Goal: Task Accomplishment & Management: Manage account settings

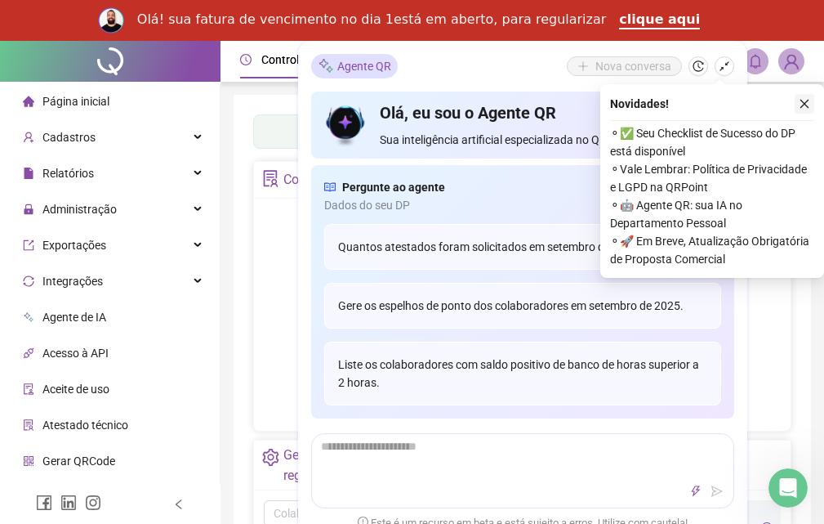
click at [810, 100] on icon "close" at bounding box center [804, 103] width 11 height 11
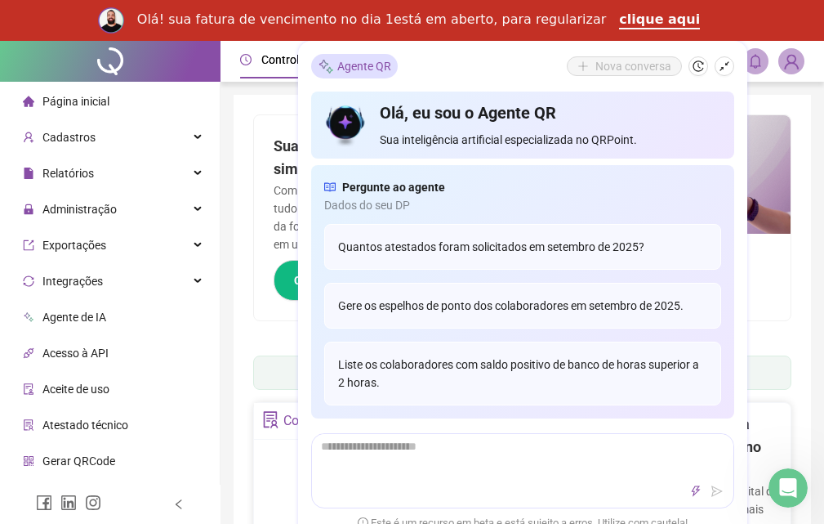
click at [721, 68] on icon "shrink" at bounding box center [724, 65] width 11 height 11
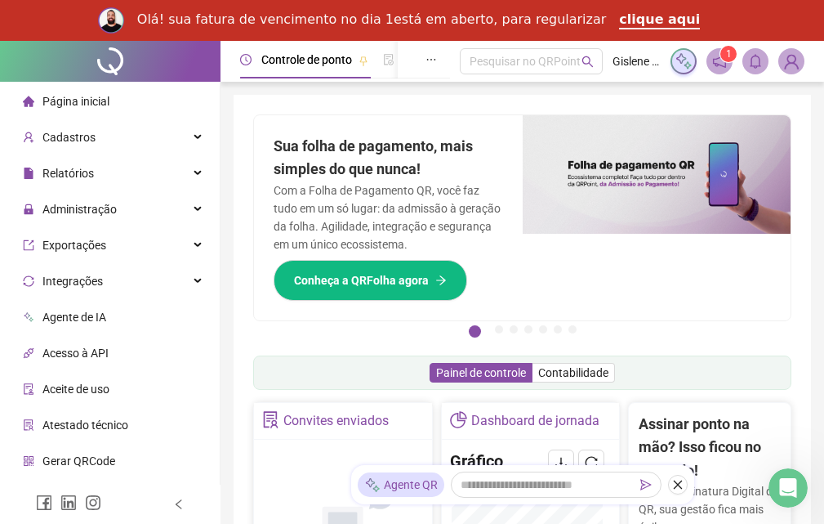
click at [798, 63] on img at bounding box center [791, 61] width 25 height 25
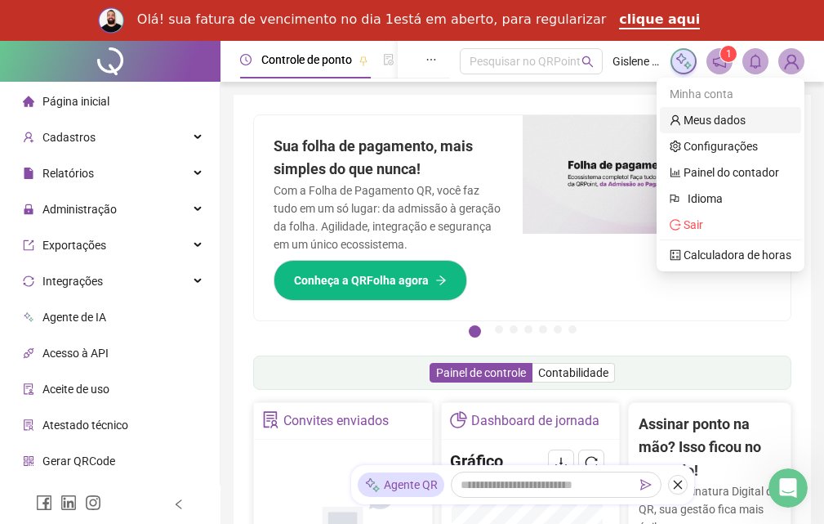
click at [726, 123] on link "Meus dados" at bounding box center [708, 120] width 76 height 13
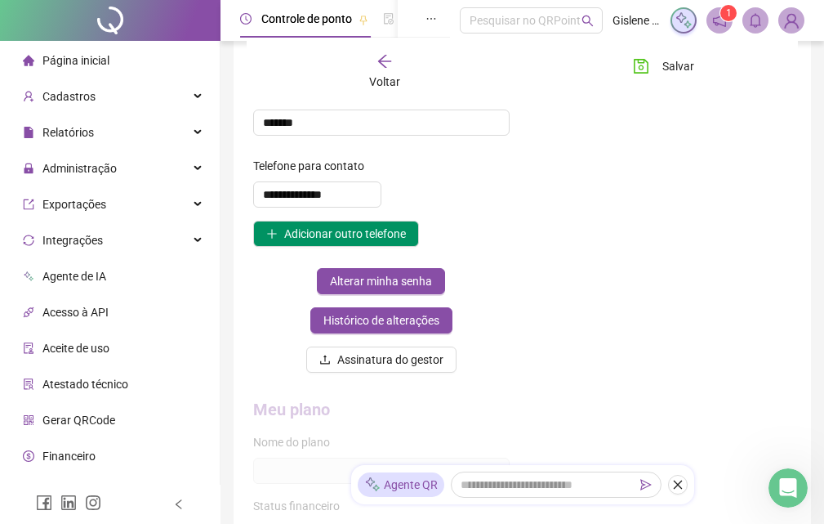
scroll to position [490, 0]
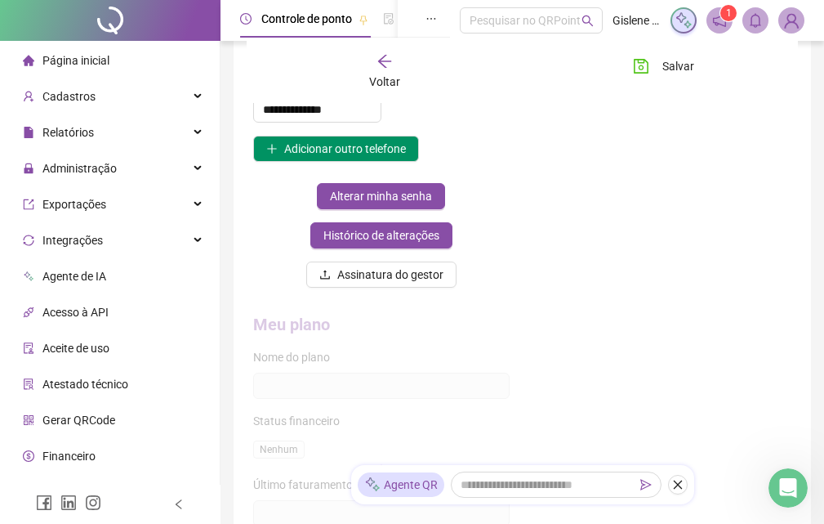
type input "**********"
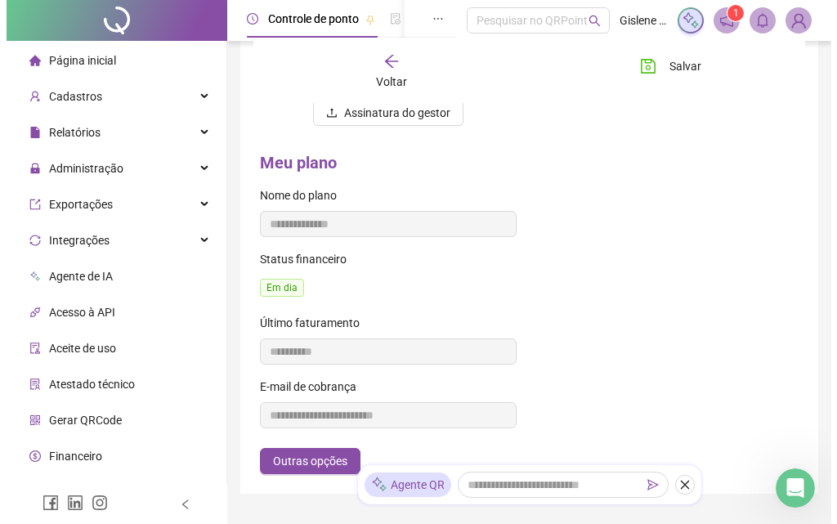
scroll to position [731, 0]
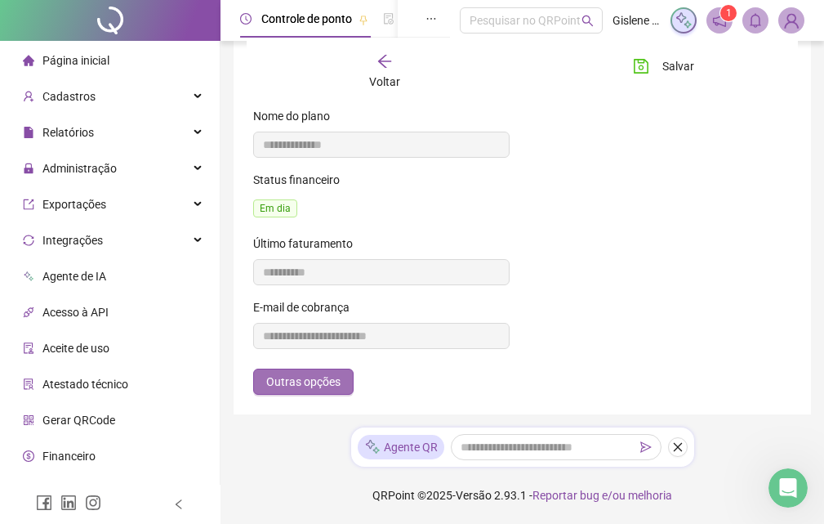
click at [324, 388] on span "Outras opções" at bounding box center [303, 382] width 74 height 18
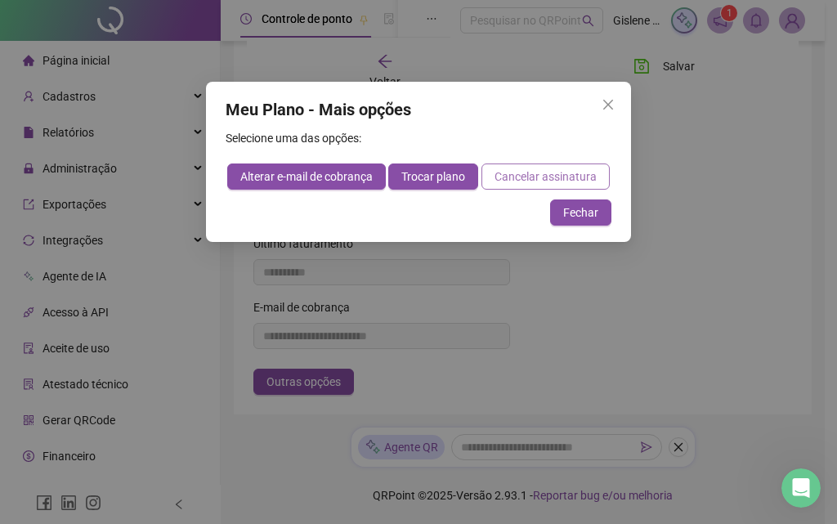
click at [525, 172] on span "Cancelar assinatura" at bounding box center [545, 176] width 102 height 18
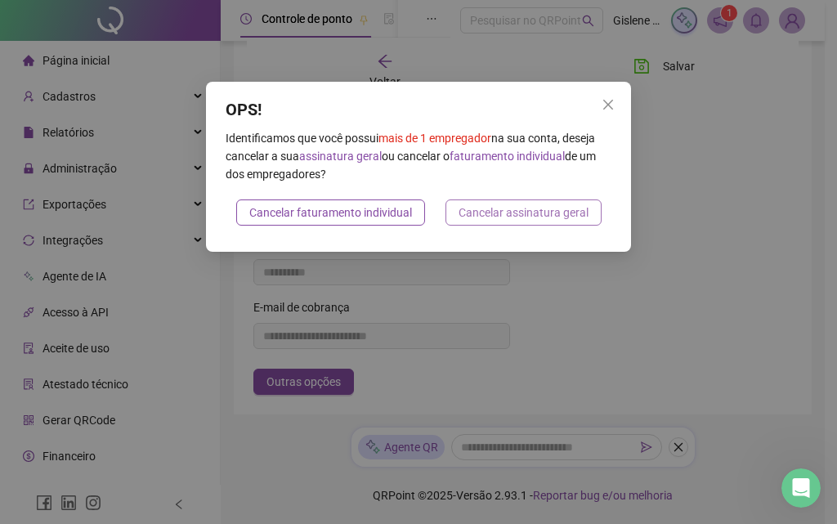
click at [511, 210] on span "Cancelar assinatura geral" at bounding box center [523, 212] width 130 height 18
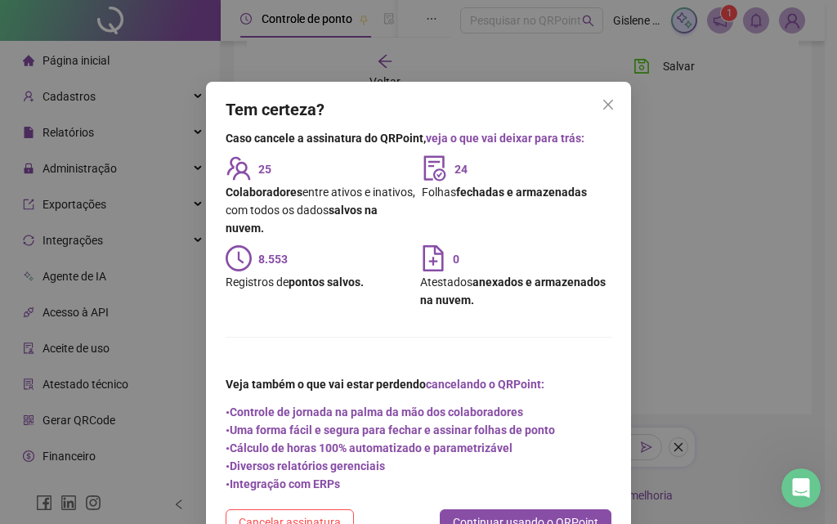
scroll to position [57, 0]
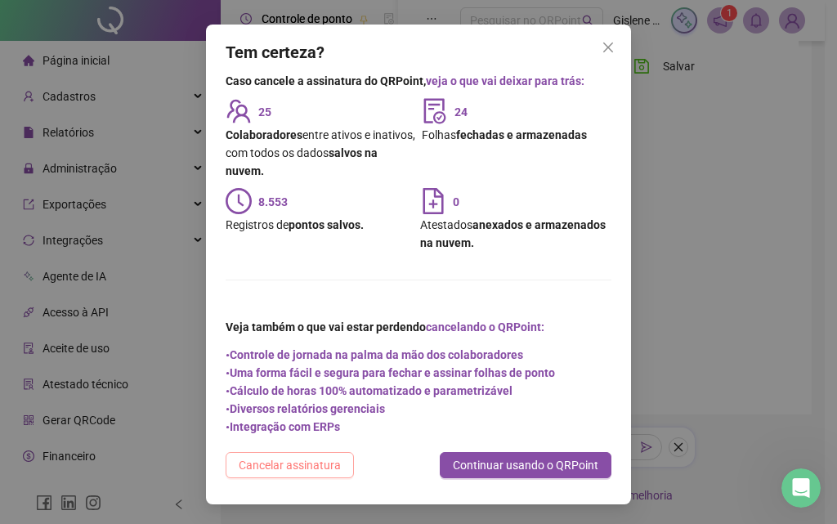
click at [271, 458] on span "Cancelar assinatura" at bounding box center [290, 465] width 102 height 18
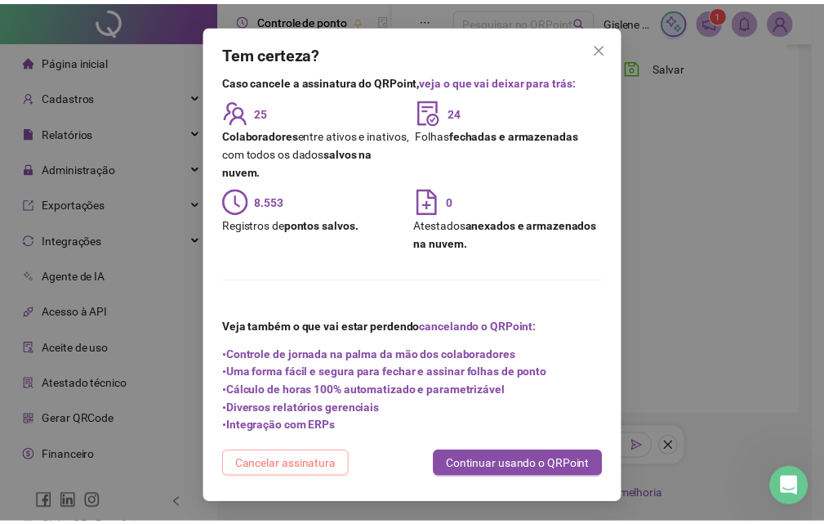
scroll to position [0, 0]
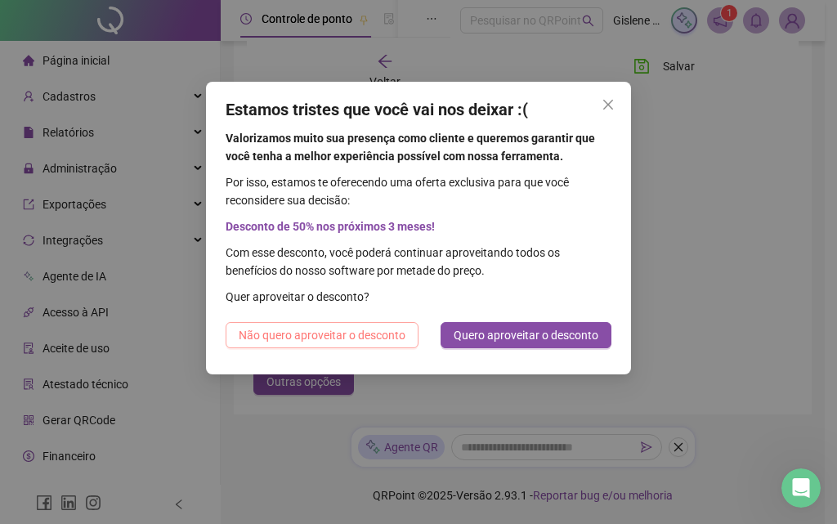
click at [373, 336] on span "Não quero aproveitar o desconto" at bounding box center [322, 335] width 167 height 18
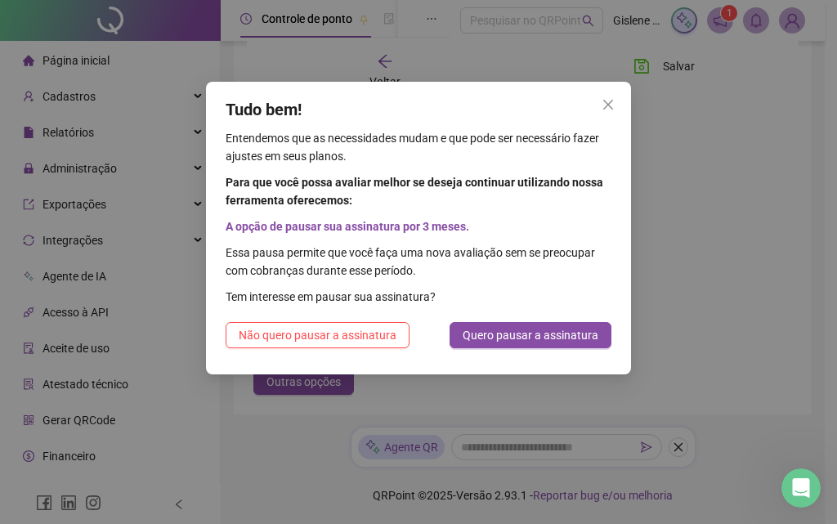
click at [373, 336] on span "Não quero pausar a assinatura" at bounding box center [318, 335] width 158 height 18
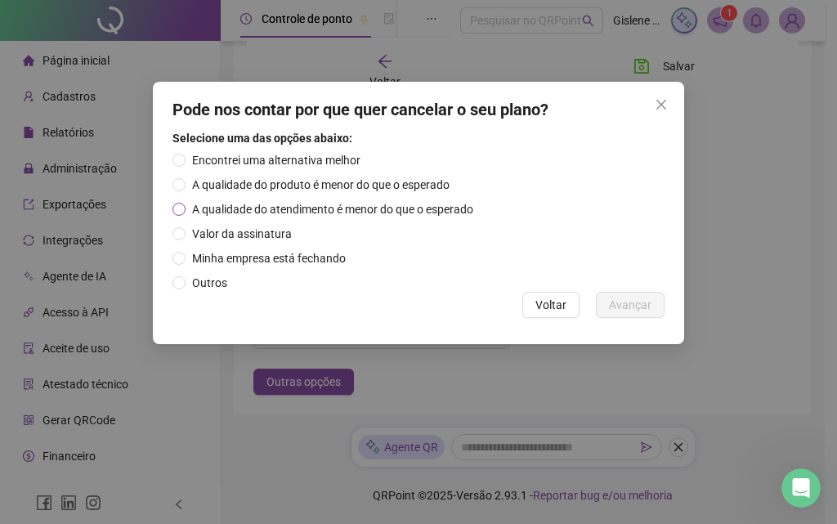
click at [192, 207] on span "A qualidade do atendimento é menor do que o esperado" at bounding box center [332, 209] width 294 height 18
click at [188, 211] on span "A qualidade do atendimento é menor do que o esperado" at bounding box center [332, 209] width 294 height 18
click at [632, 301] on span "Avançar" at bounding box center [630, 305] width 42 height 18
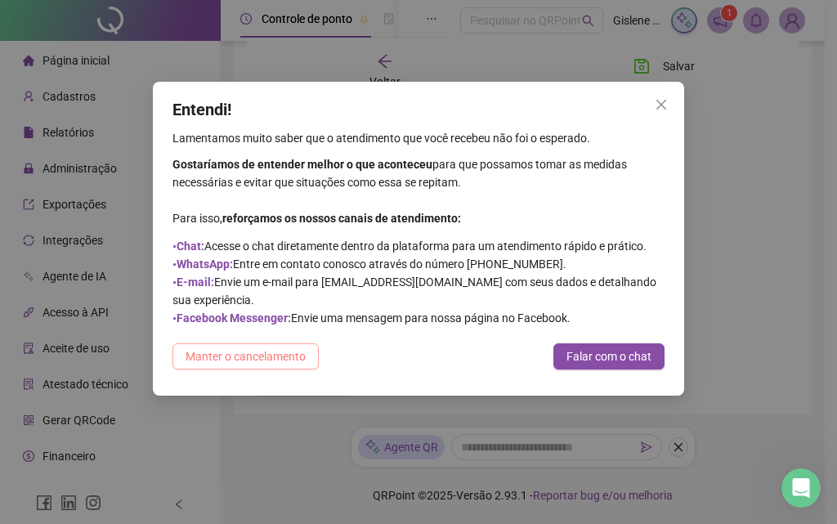
click at [301, 347] on span "Manter o cancelamento" at bounding box center [245, 356] width 120 height 18
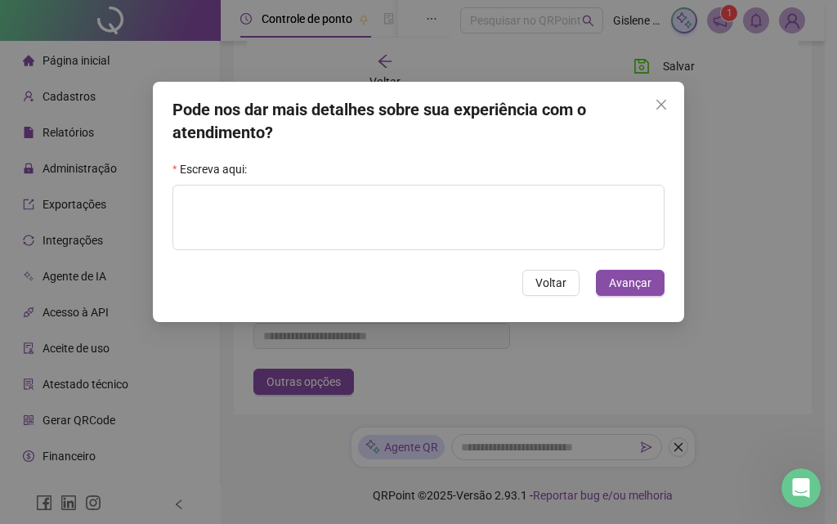
click at [300, 264] on div "Escreva aqui: Voltar Avançar" at bounding box center [418, 224] width 492 height 144
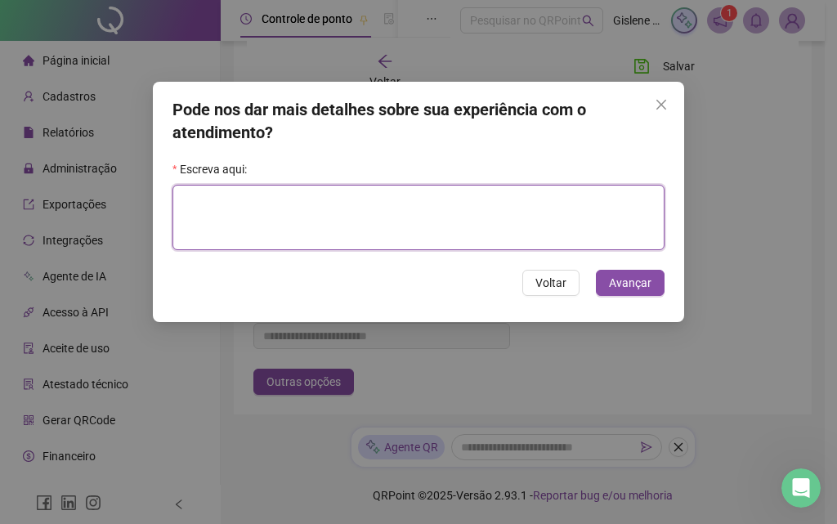
click at [316, 214] on textarea at bounding box center [418, 217] width 492 height 65
type textarea "**********"
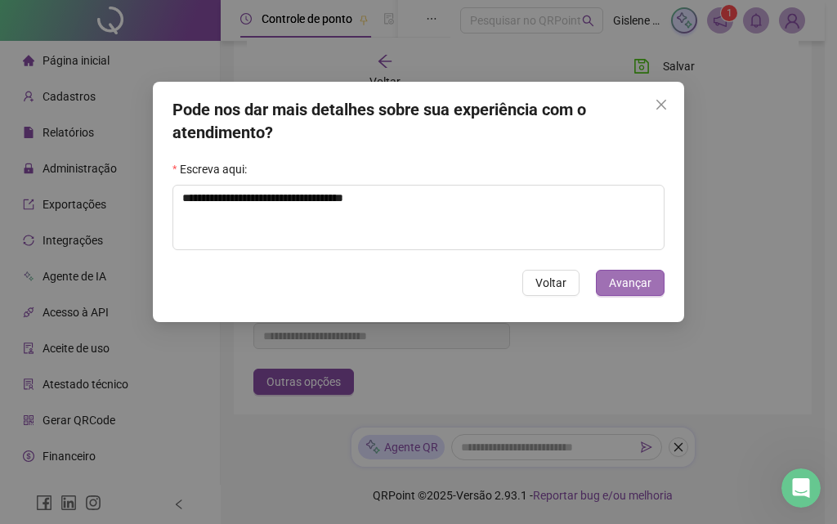
click at [625, 292] on button "Avançar" at bounding box center [630, 283] width 69 height 26
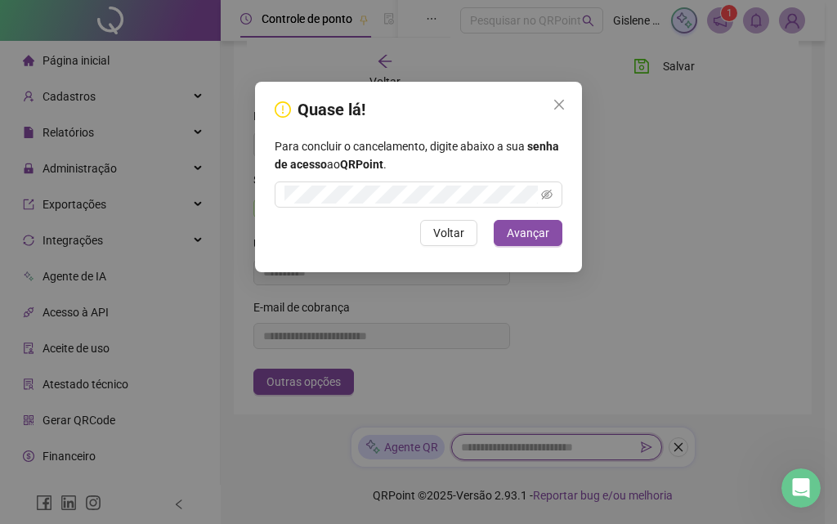
type input "**********"
click at [521, 229] on span "Avançar" at bounding box center [528, 233] width 42 height 18
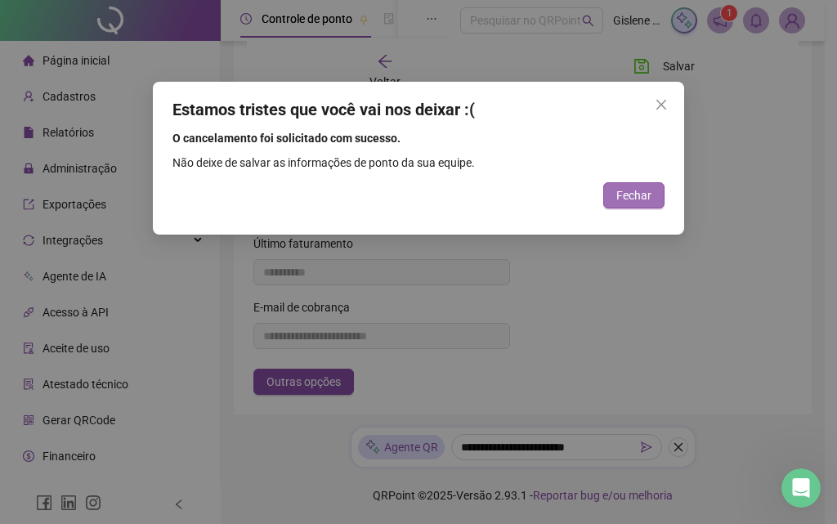
click at [625, 197] on span "Fechar" at bounding box center [633, 195] width 35 height 18
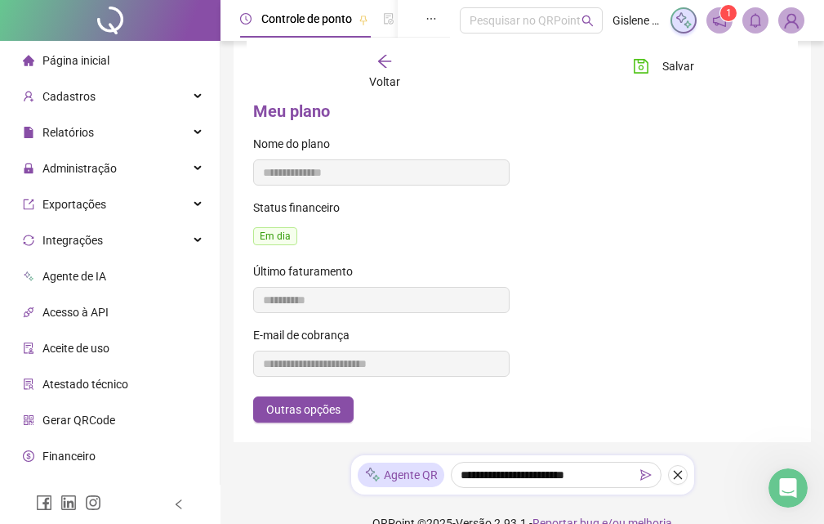
scroll to position [731, 0]
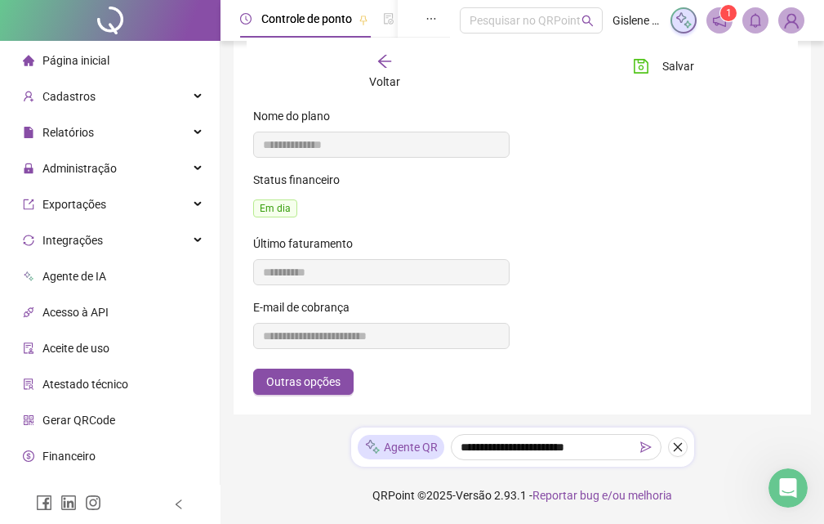
click at [109, 59] on li "Página inicial" at bounding box center [109, 60] width 213 height 33
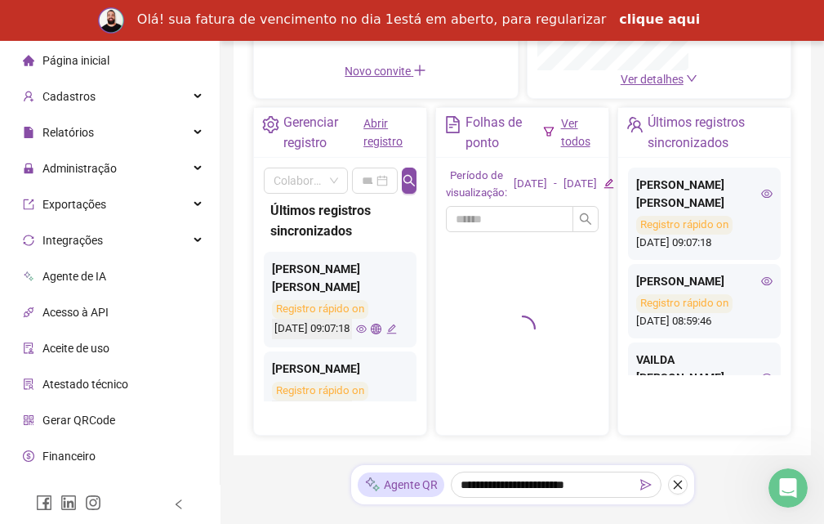
click at [619, 20] on link "clique aqui" at bounding box center [659, 20] width 81 height 18
click at [583, 80] on div "Ver detalhes" at bounding box center [660, 79] width 244 height 18
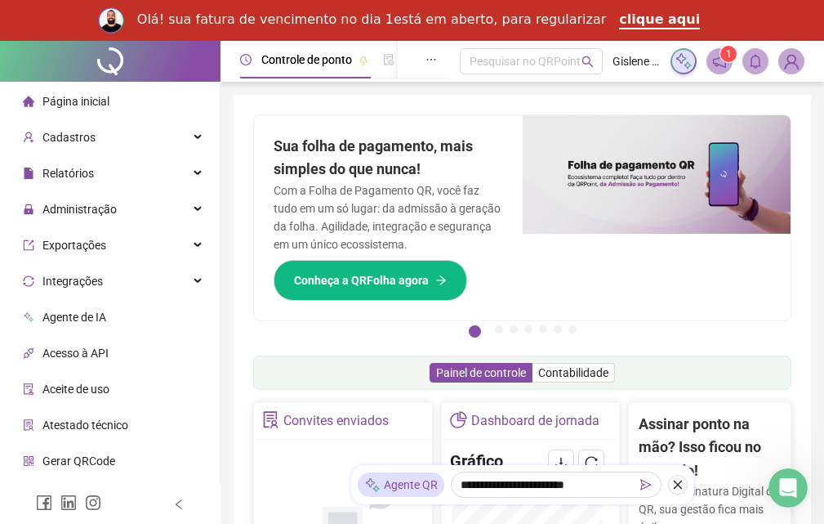
click at [65, 102] on span "Página inicial" at bounding box center [75, 101] width 67 height 13
